Goal: Task Accomplishment & Management: Manage account settings

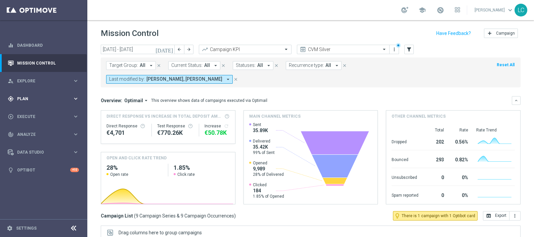
click at [23, 98] on span "Plan" at bounding box center [44, 99] width 55 height 4
click at [27, 112] on link "Target Groups" at bounding box center [43, 112] width 52 height 5
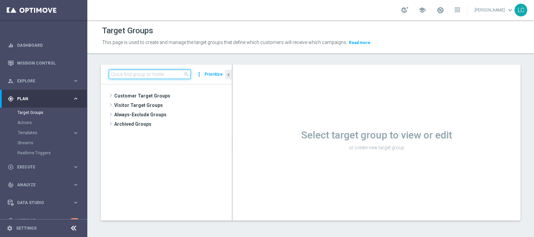
click at [154, 75] on input at bounding box center [150, 74] width 82 height 9
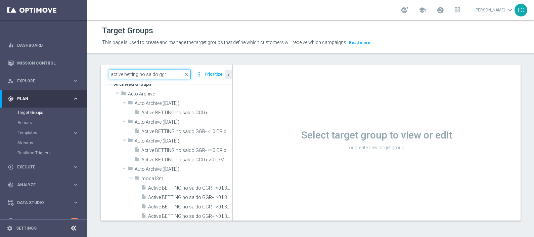
scroll to position [50, 0]
drag, startPoint x: 178, startPoint y: 74, endPoint x: 102, endPoint y: 79, distance: 76.8
click at [102, 79] on div "active betting no saldo ggr close more_vert Prioritize" at bounding box center [166, 75] width 131 height 20
paste input "Active BETTING saldo GGR <= 0 L3M"
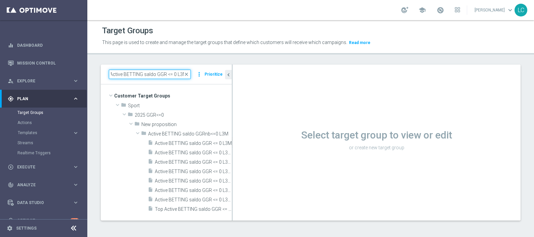
type input "Active BETTING saldo GGR <= 0 L3M"
click at [190, 50] on header "Target Groups This page is used to create and manage the target groups that def…" at bounding box center [310, 37] width 447 height 34
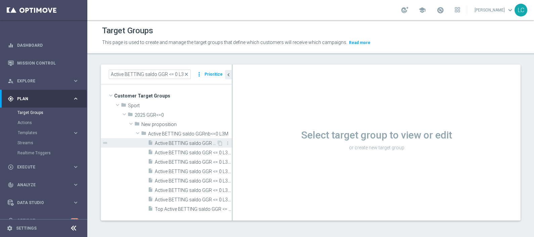
click at [169, 143] on span "Active BETTING saldo GGR <= 0 L3M" at bounding box center [186, 144] width 62 height 6
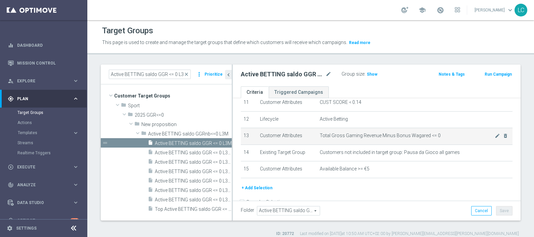
scroll to position [206, 0]
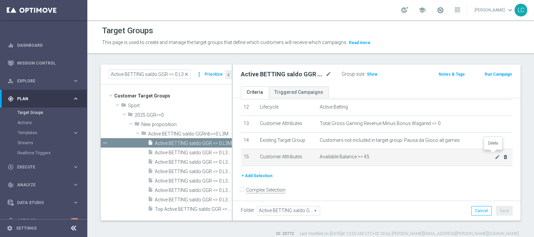
click at [503, 155] on icon "delete_forever" at bounding box center [505, 156] width 5 height 5
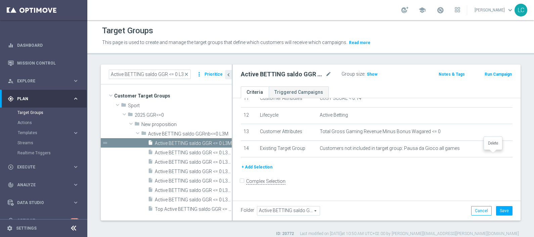
scroll to position [190, 0]
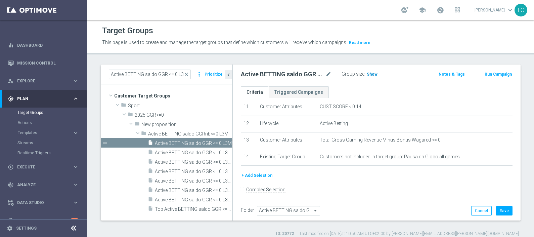
click at [367, 73] on span "Show" at bounding box center [372, 74] width 11 height 5
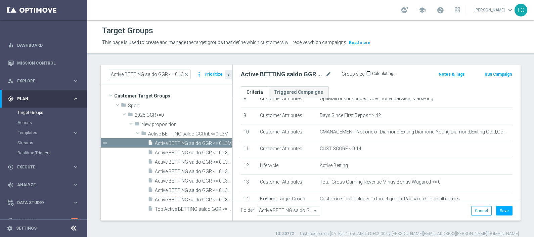
scroll to position [106, 0]
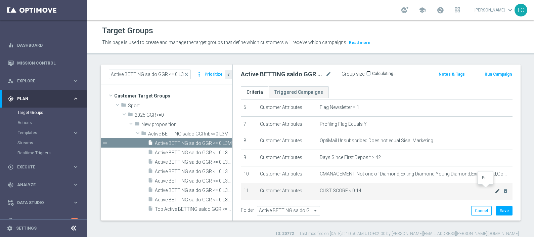
click at [495, 189] on icon "mode_edit" at bounding box center [497, 190] width 5 height 5
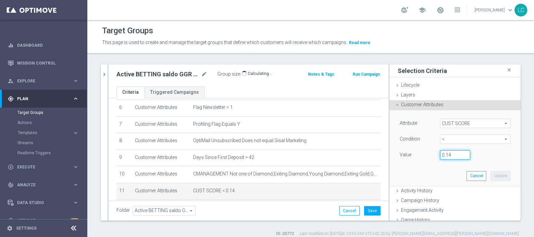
click at [445, 154] on input "0.14" at bounding box center [455, 154] width 30 height 9
type input "0.15"
click at [491, 173] on button "Update" at bounding box center [501, 175] width 20 height 9
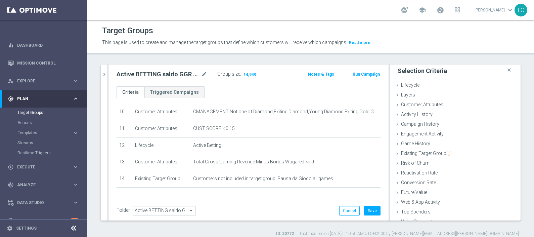
scroll to position [183, 0]
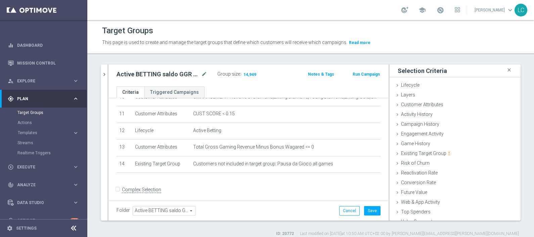
click at [272, 78] on div "Group size : 14,949" at bounding box center [250, 75] width 67 height 11
